Goal: Transaction & Acquisition: Purchase product/service

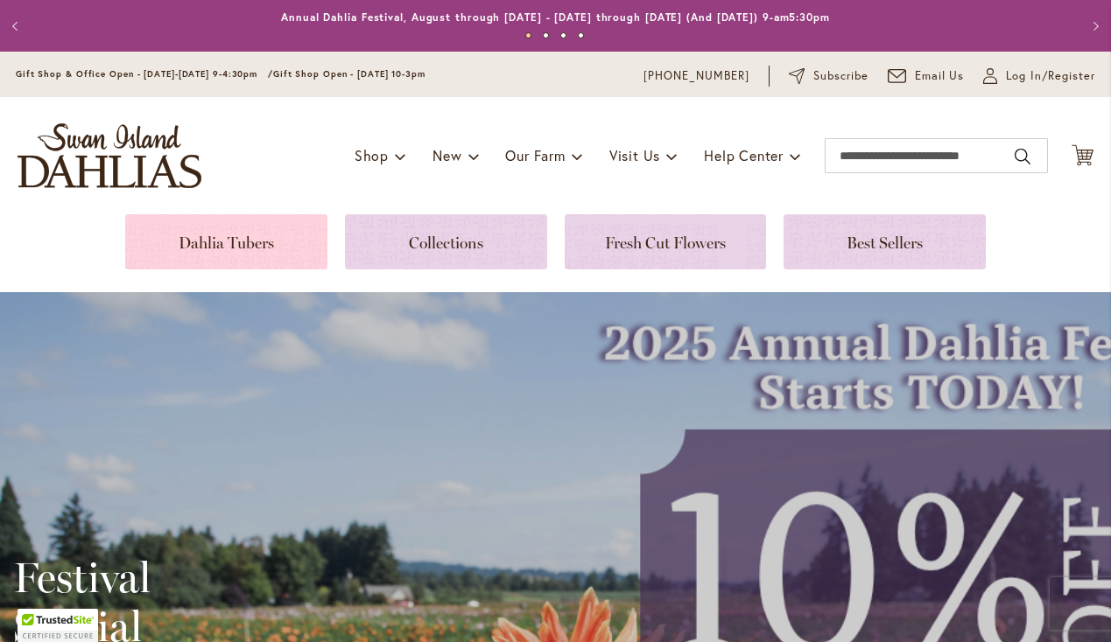
click at [226, 245] on link at bounding box center [226, 241] width 202 height 55
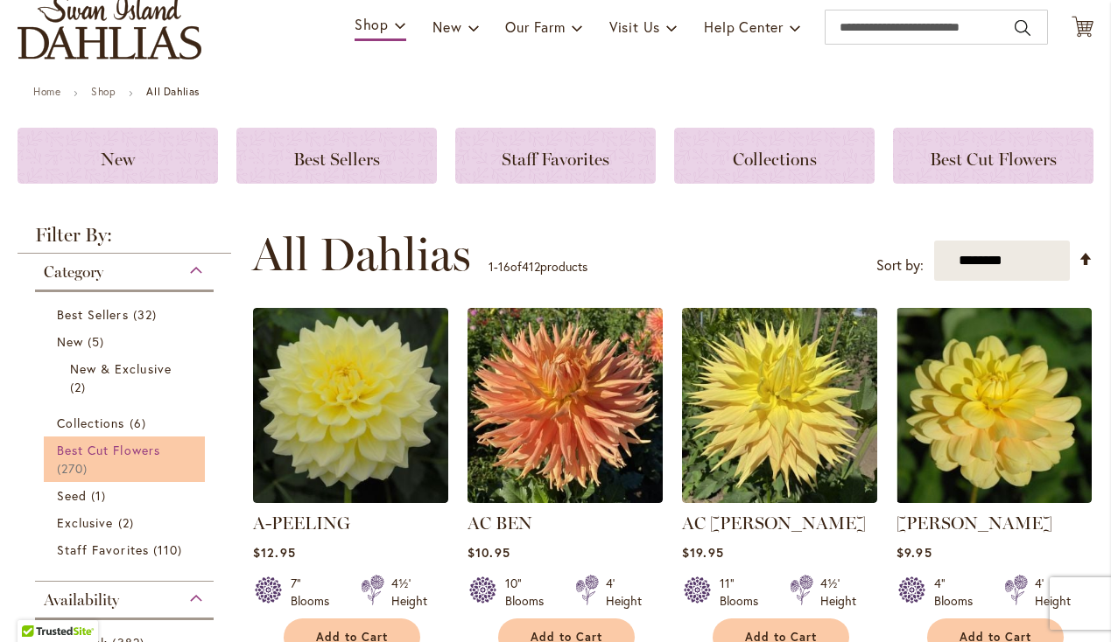
scroll to position [150, 0]
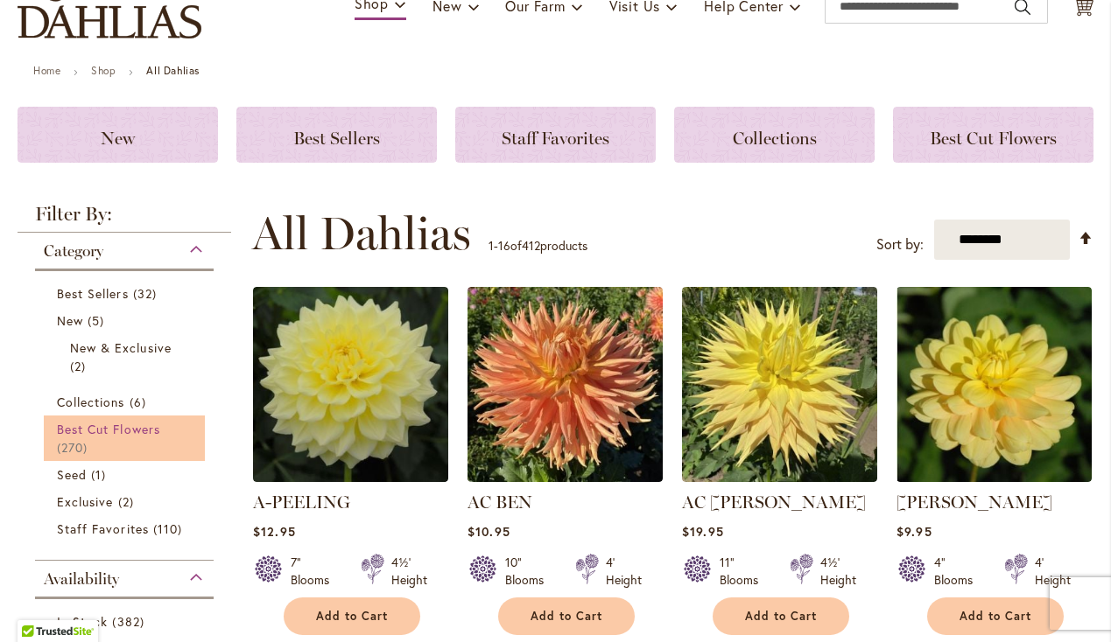
click at [108, 430] on span "Best Cut Flowers" at bounding box center [108, 429] width 103 height 17
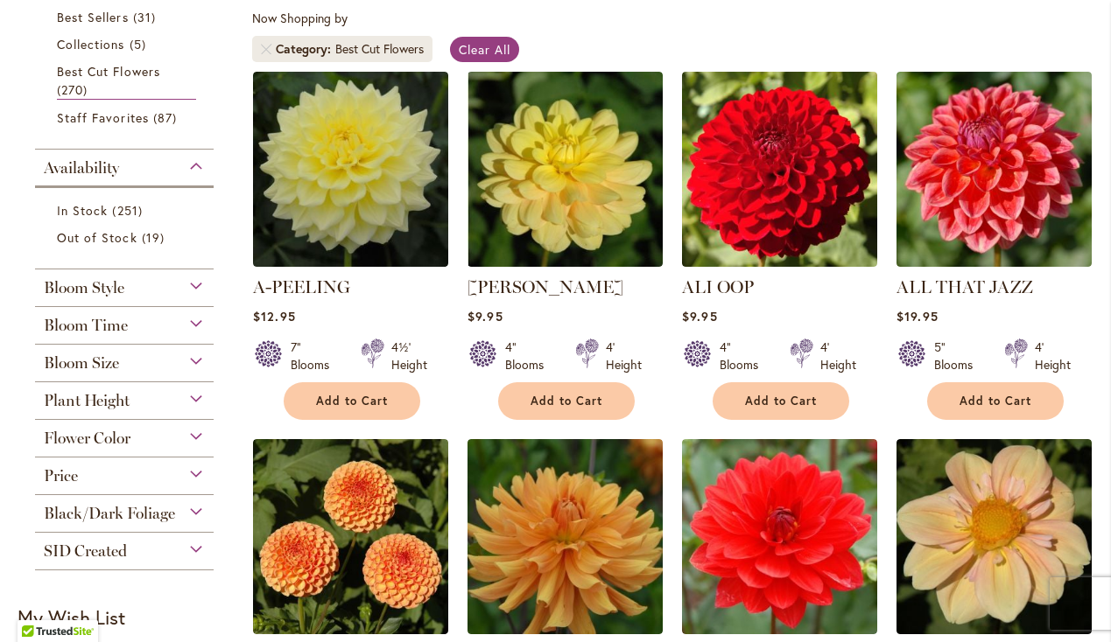
scroll to position [329, 0]
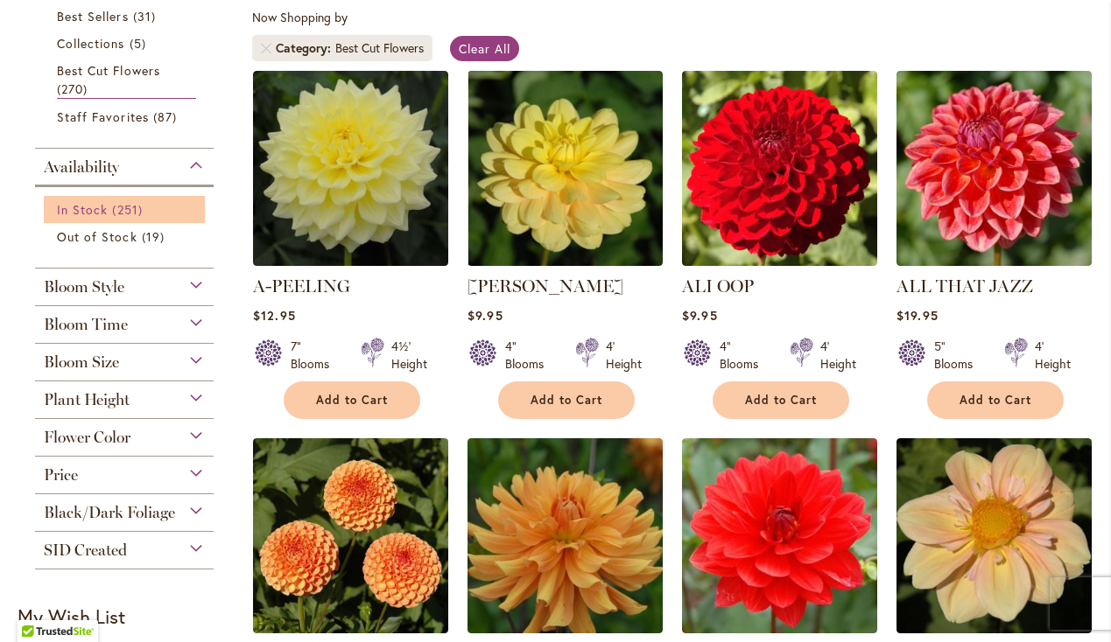
click at [95, 207] on span "In Stock" at bounding box center [82, 209] width 51 height 17
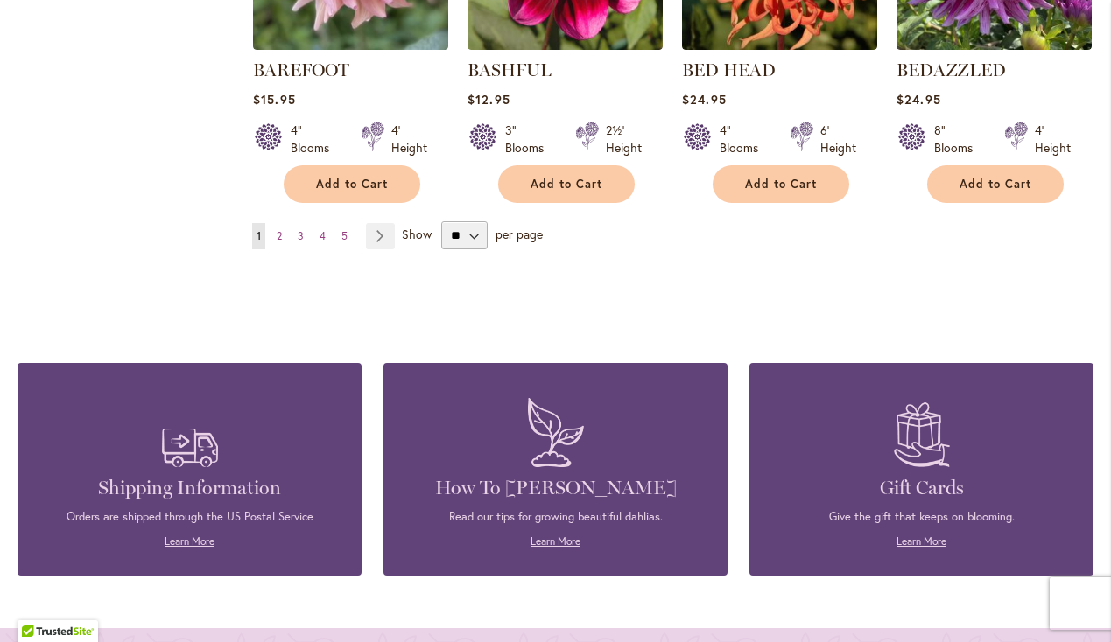
scroll to position [1658, 0]
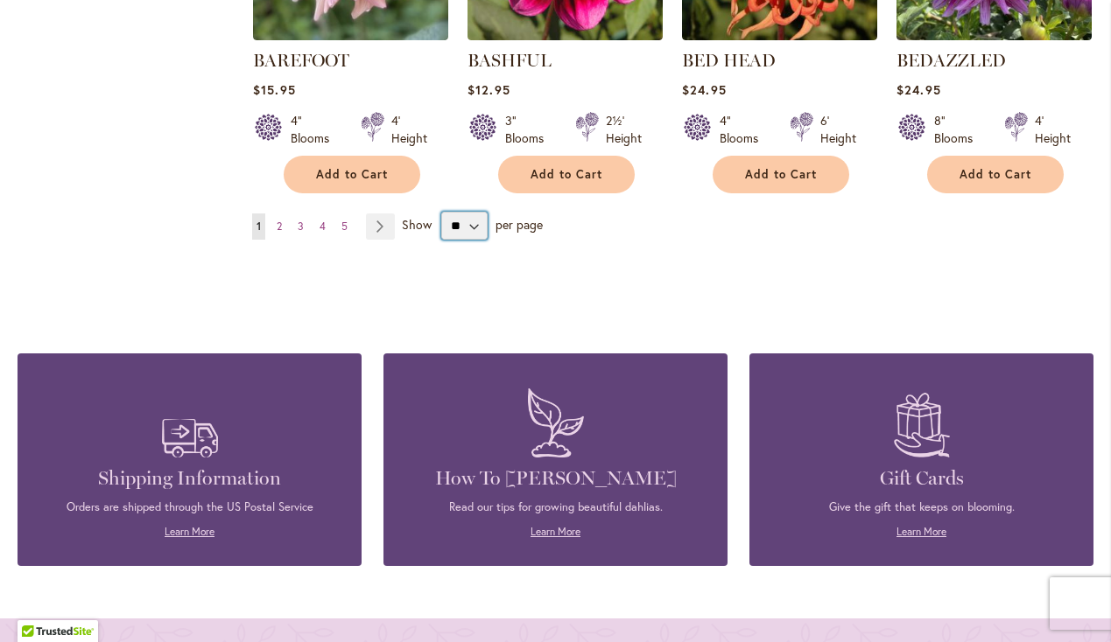
select select "**"
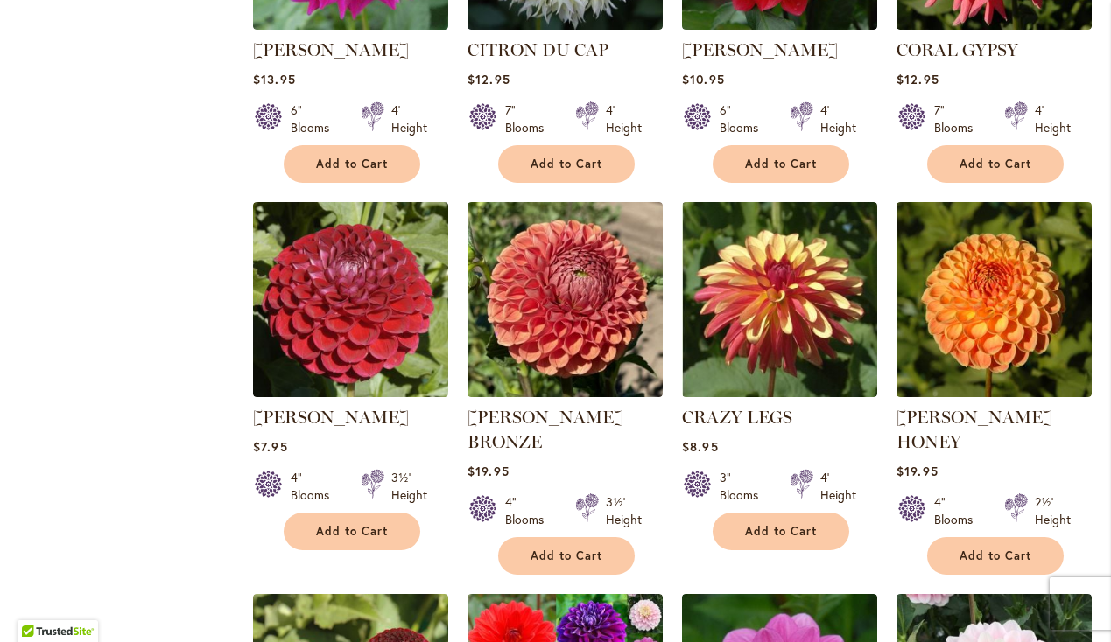
scroll to position [4686, 0]
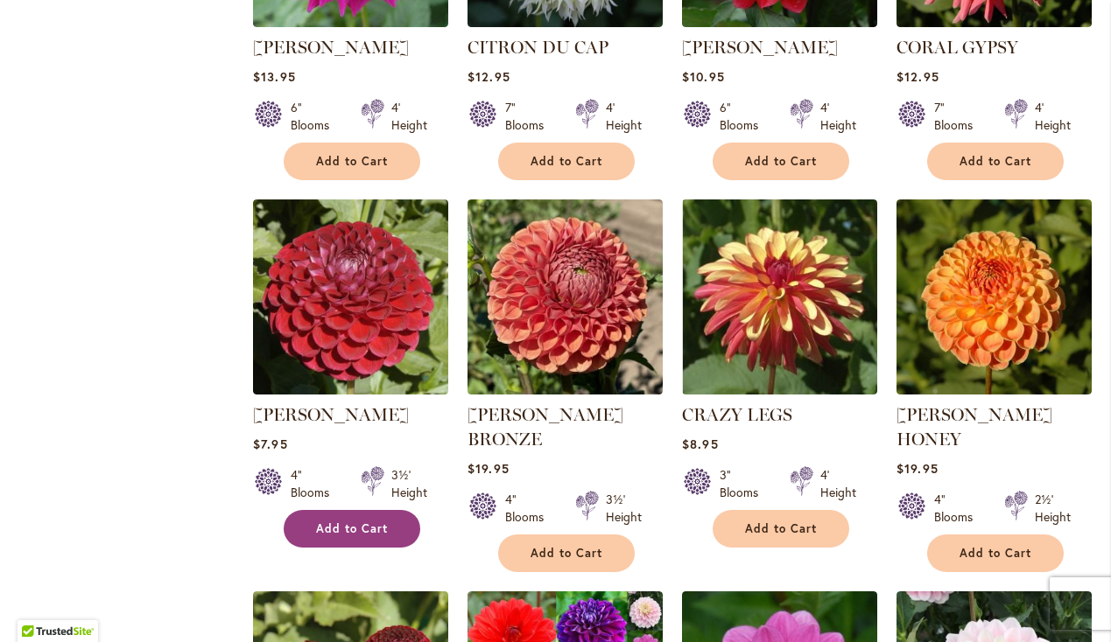
click at [406, 510] on button "Add to Cart" at bounding box center [352, 529] width 137 height 38
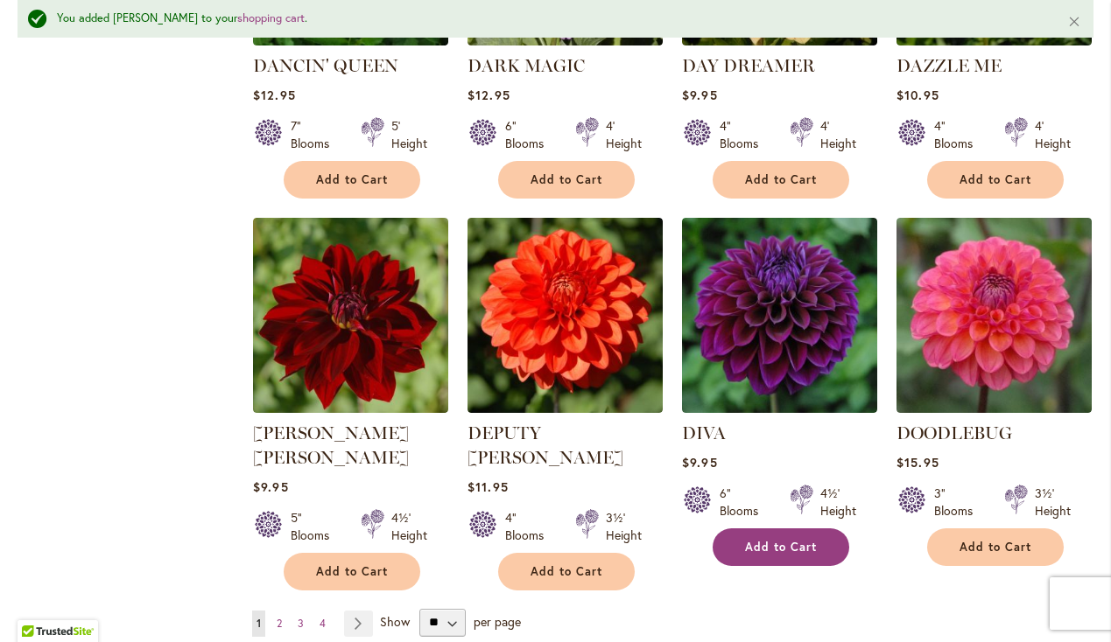
scroll to position [5932, 0]
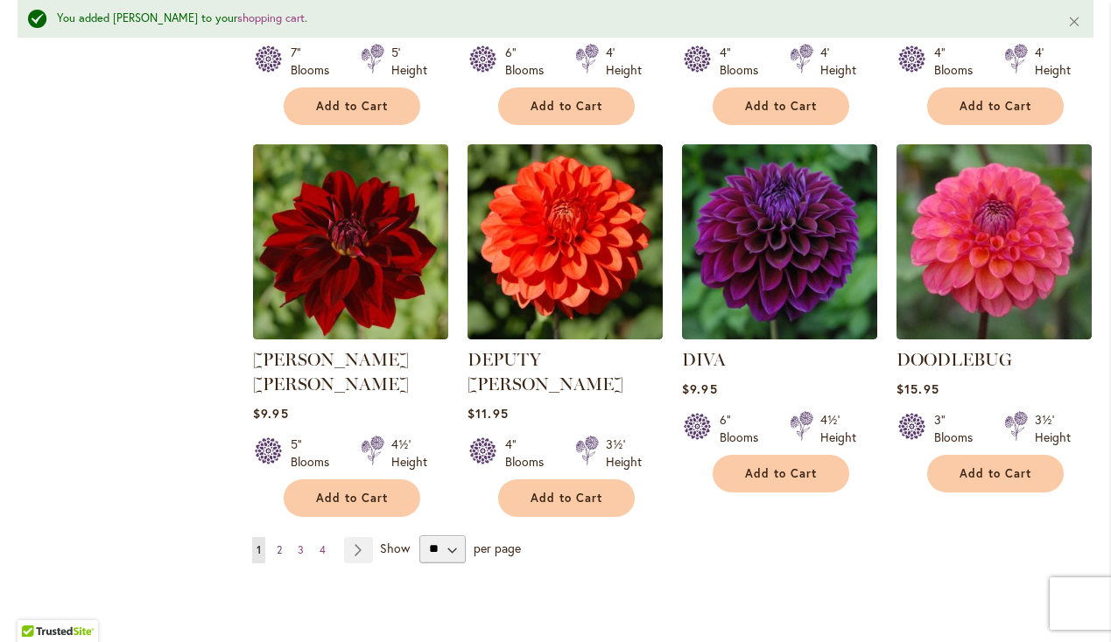
click at [277, 544] on span "2" at bounding box center [279, 550] width 5 height 13
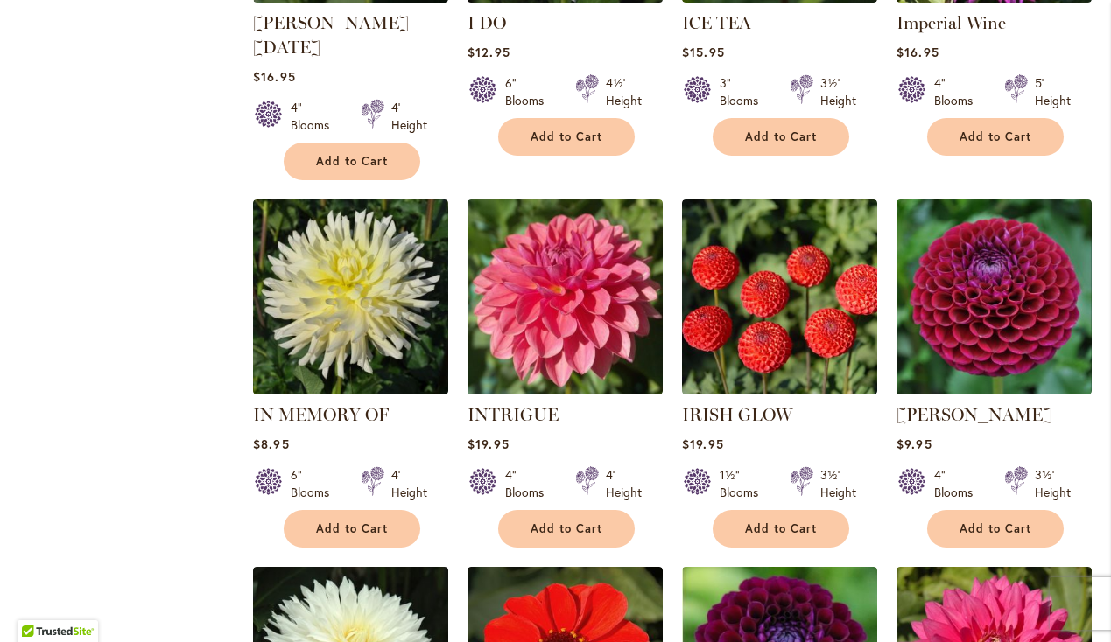
scroll to position [5579, 0]
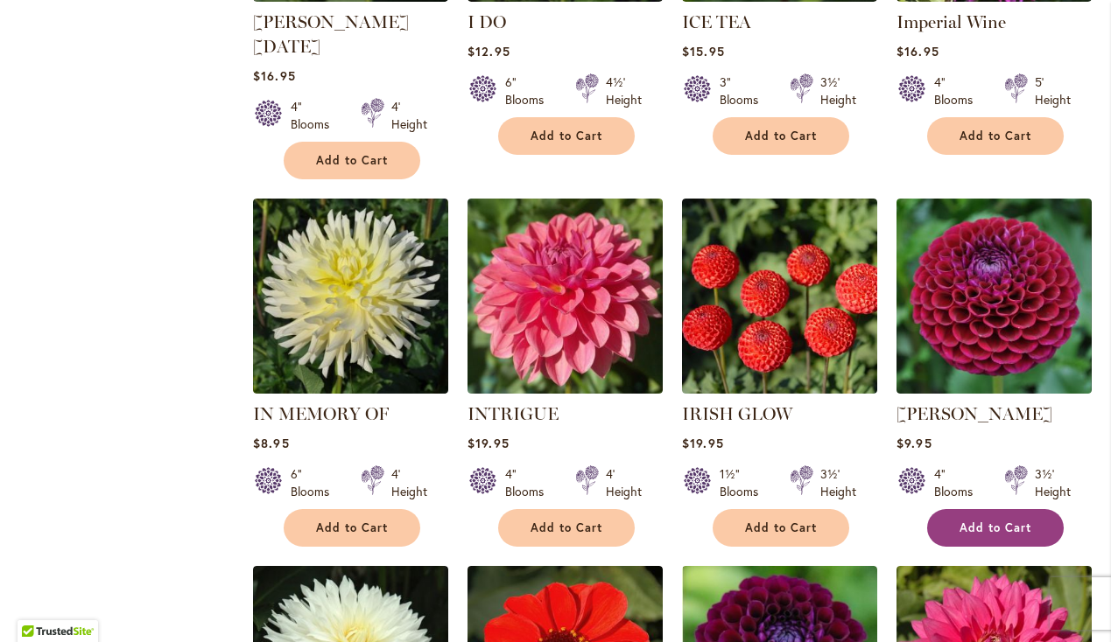
click at [1047, 509] on button "Add to Cart" at bounding box center [995, 528] width 137 height 38
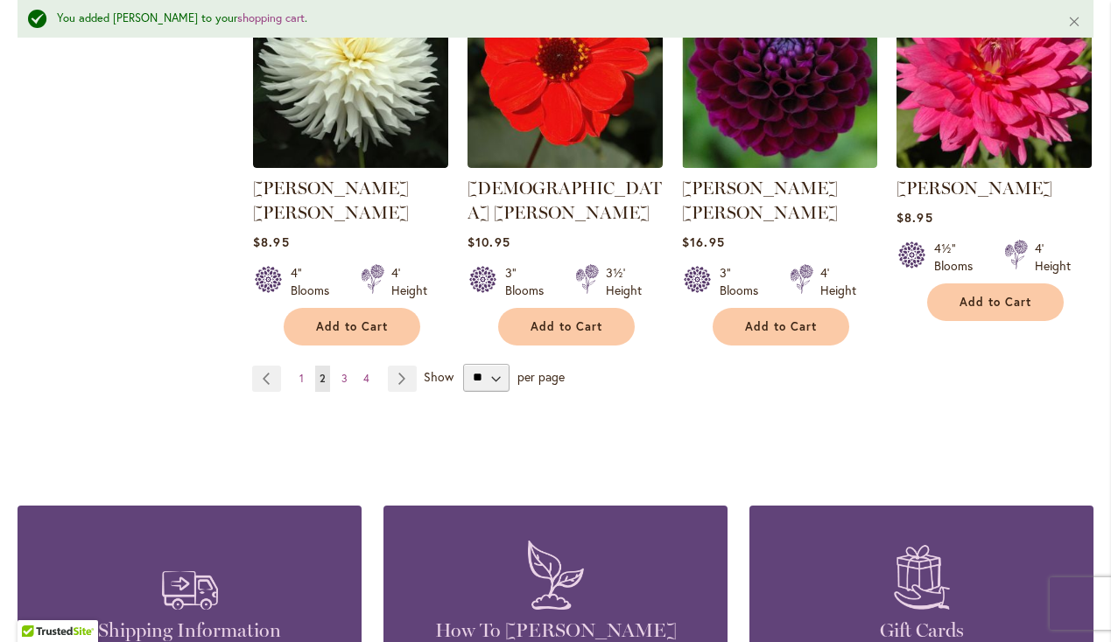
scroll to position [6243, 0]
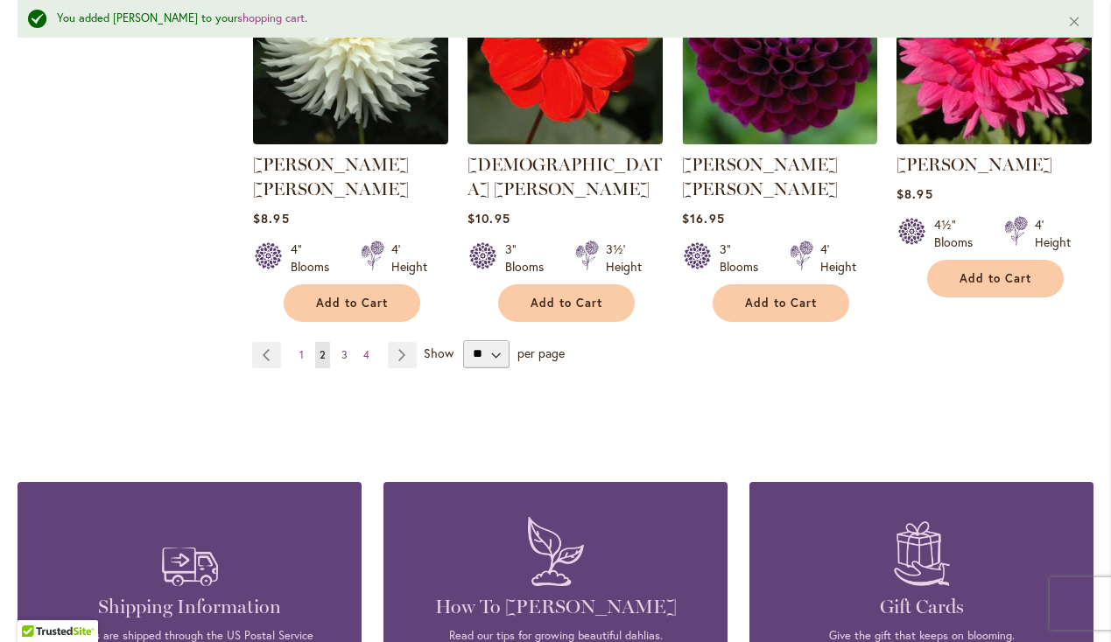
click at [347, 348] on span "3" at bounding box center [344, 354] width 6 height 13
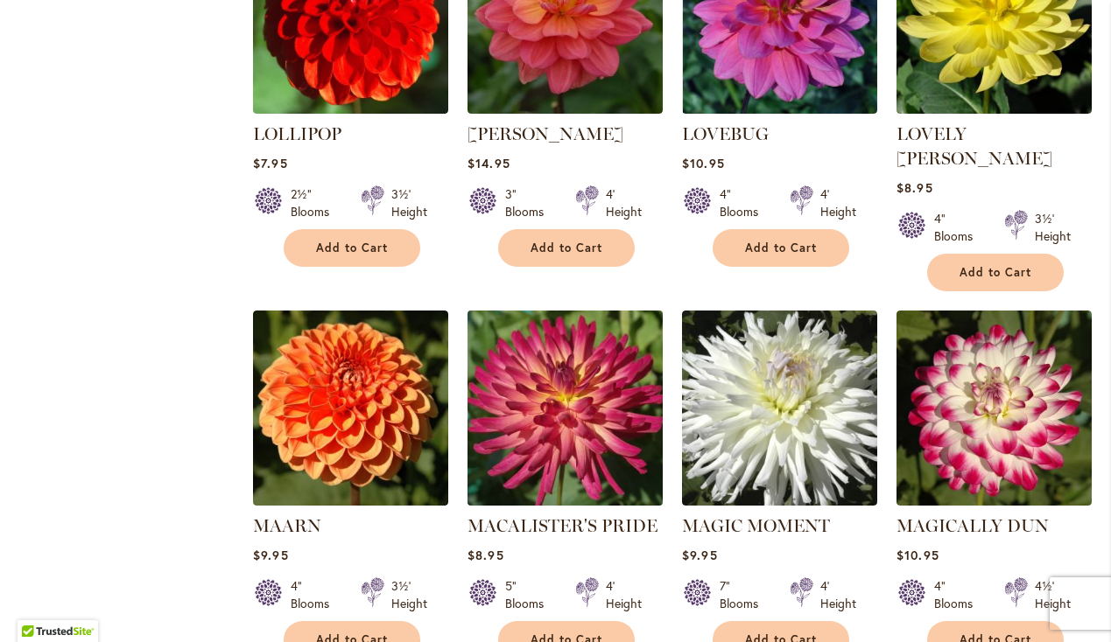
scroll to position [2371, 0]
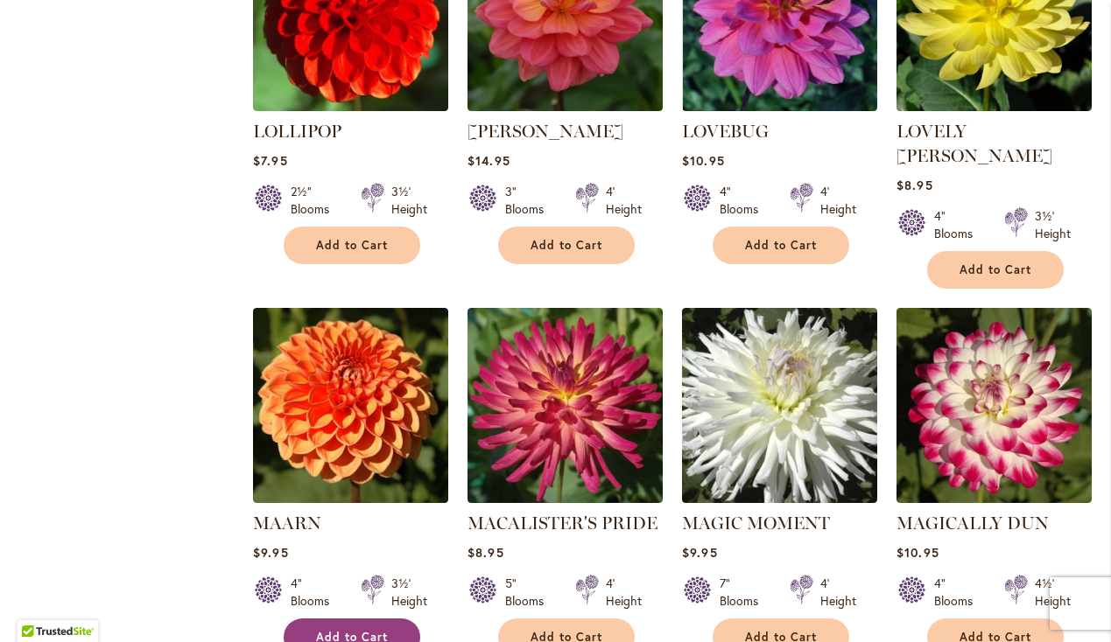
click at [399, 619] on button "Add to Cart" at bounding box center [352, 638] width 137 height 38
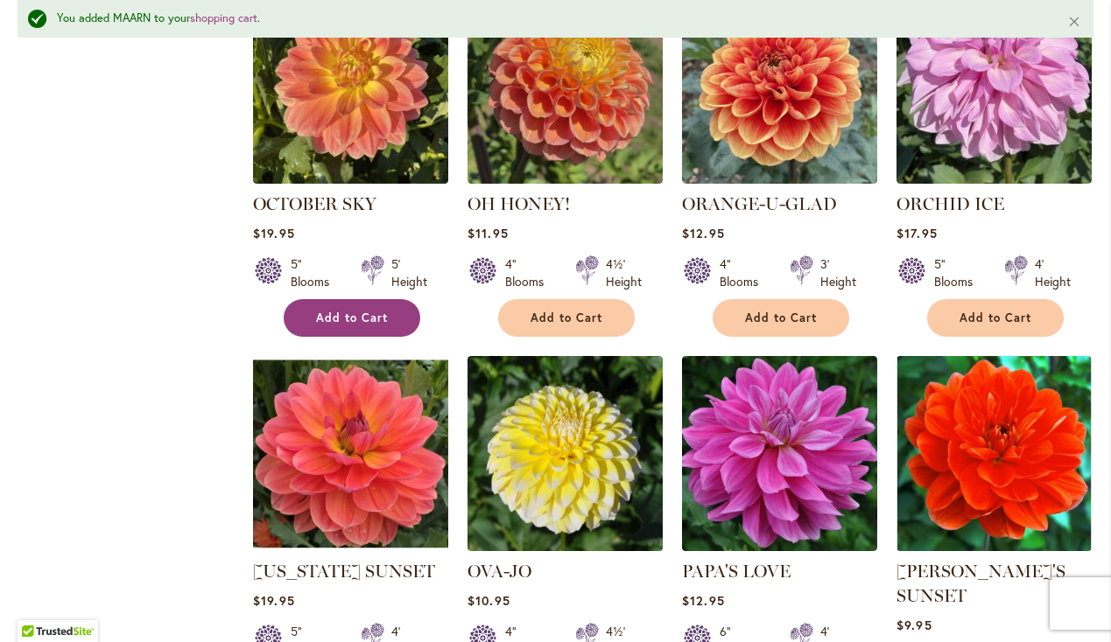
scroll to position [5802, 0]
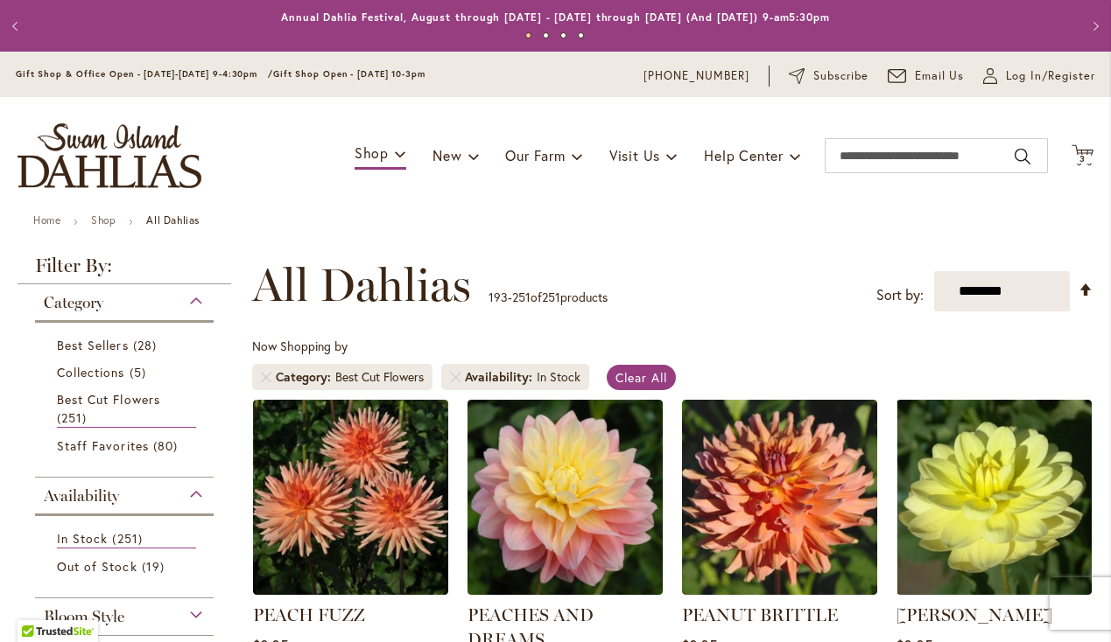
click at [122, 163] on img "store logo" at bounding box center [110, 155] width 184 height 65
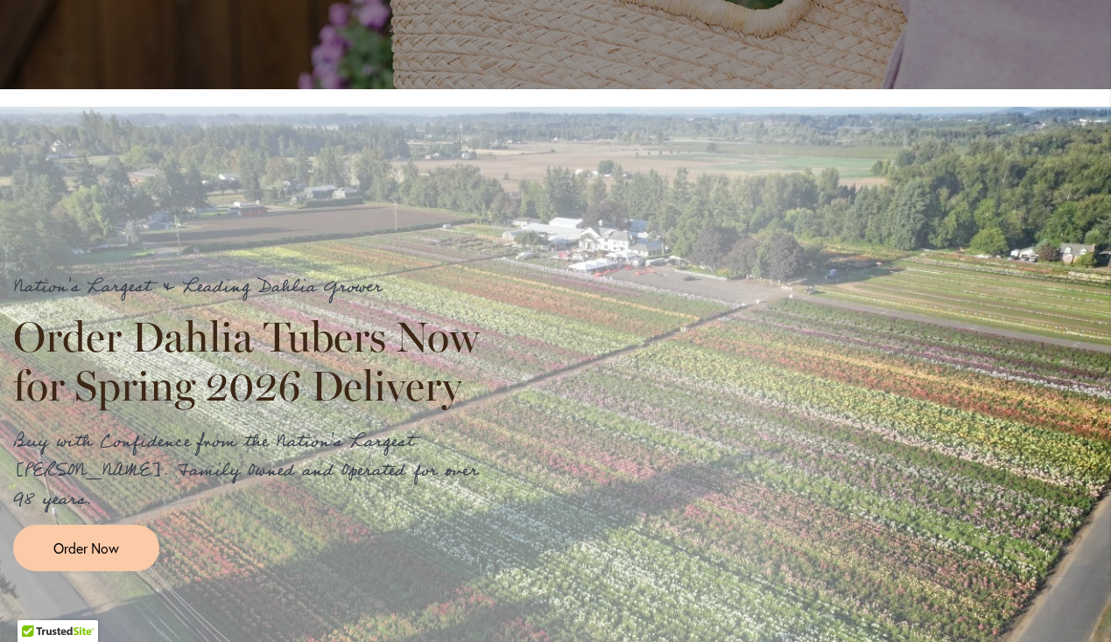
scroll to position [1943, 0]
